Goal: Task Accomplishment & Management: Manage account settings

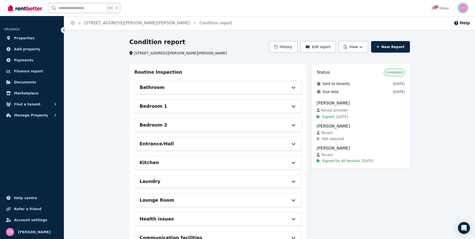
click at [465, 7] on img "button" at bounding box center [463, 8] width 8 height 8
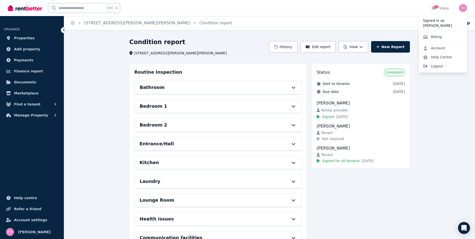
click at [441, 67] on span "Logout" at bounding box center [443, 66] width 48 height 9
click at [438, 68] on span "Logout" at bounding box center [443, 66] width 48 height 9
